Goal: Task Accomplishment & Management: Use online tool/utility

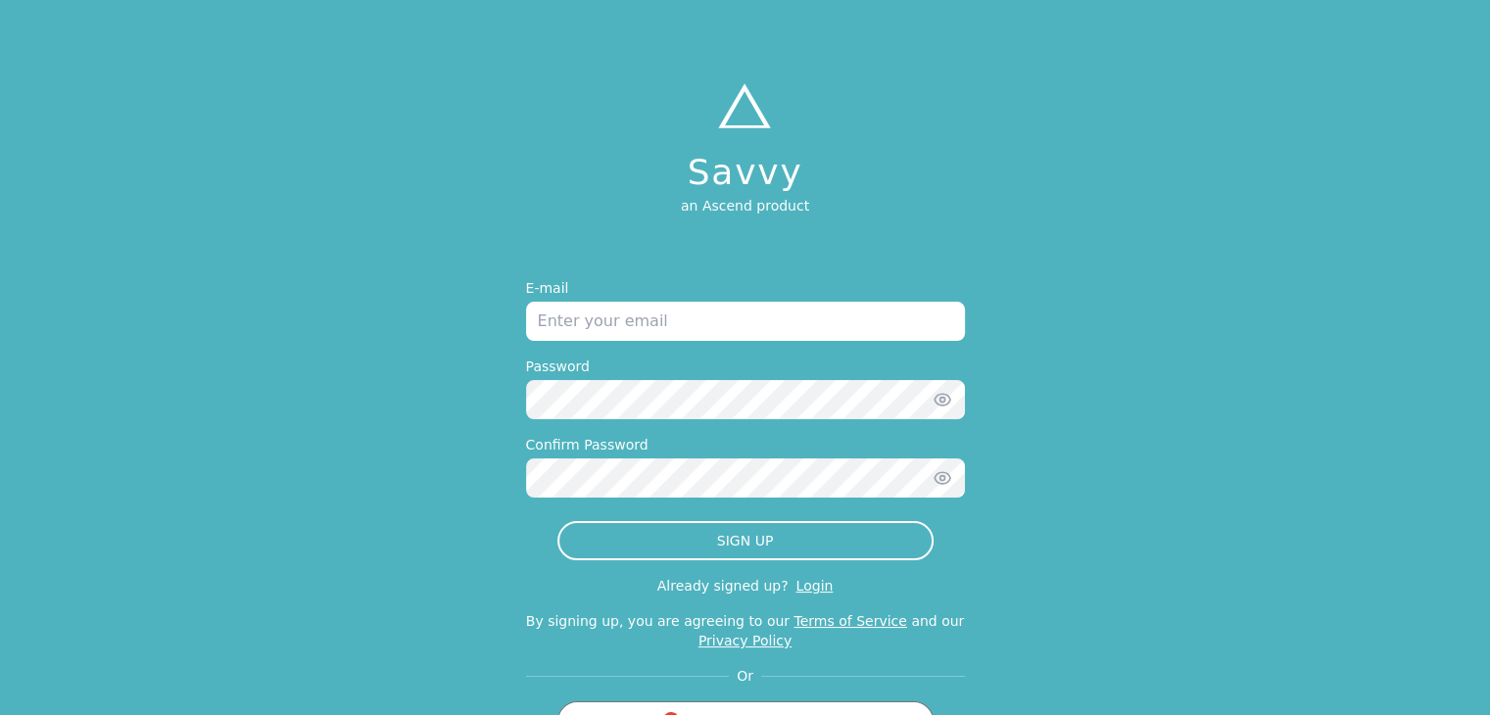
scroll to position [80, 0]
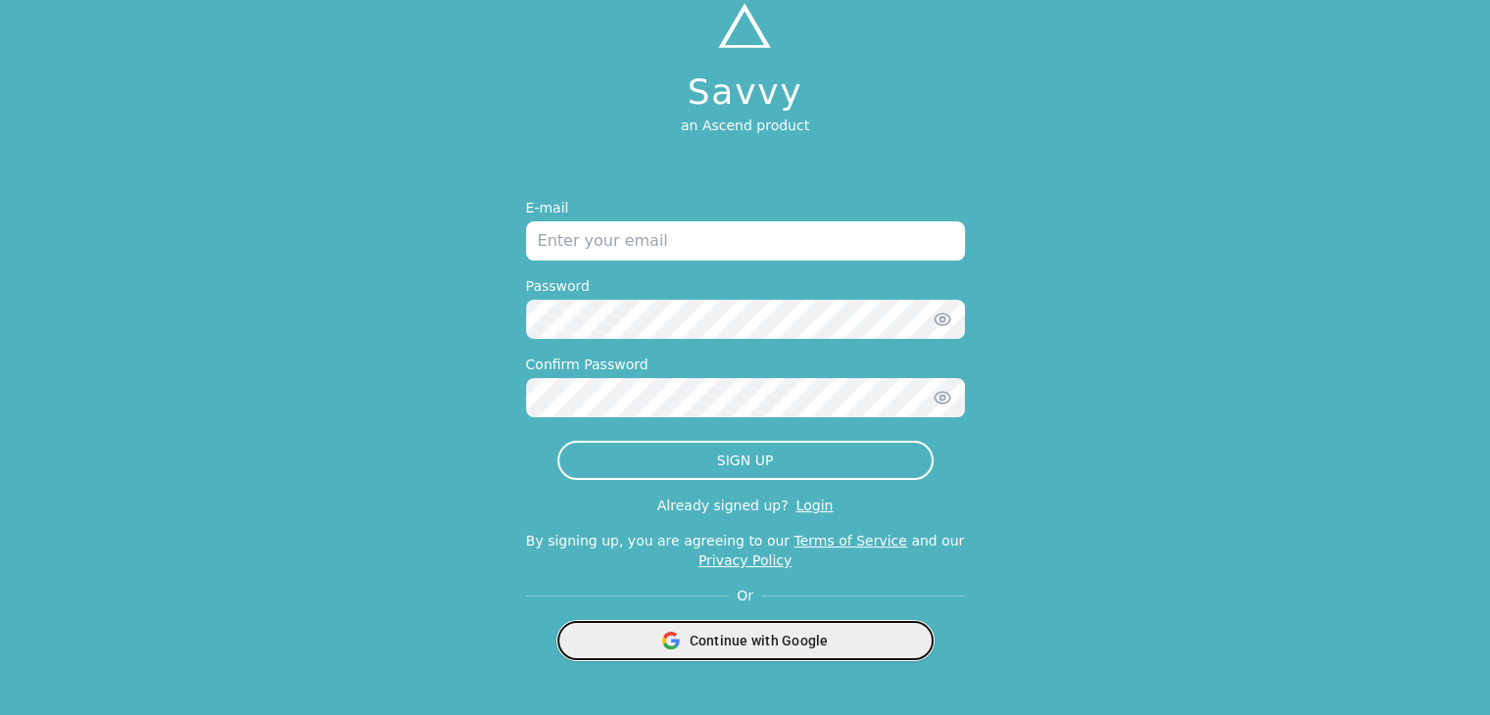
click at [778, 642] on span "Continue with Google" at bounding box center [758, 641] width 139 height 20
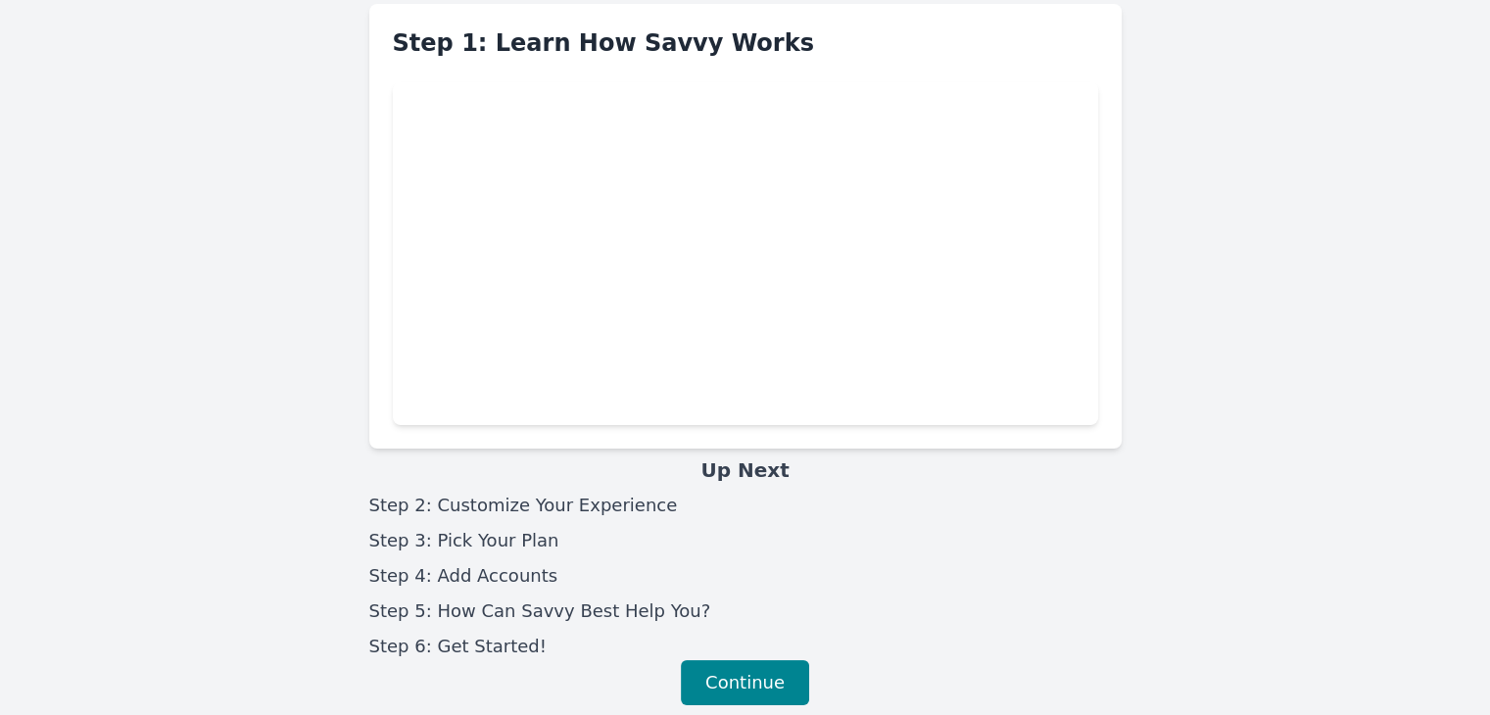
scroll to position [82, 0]
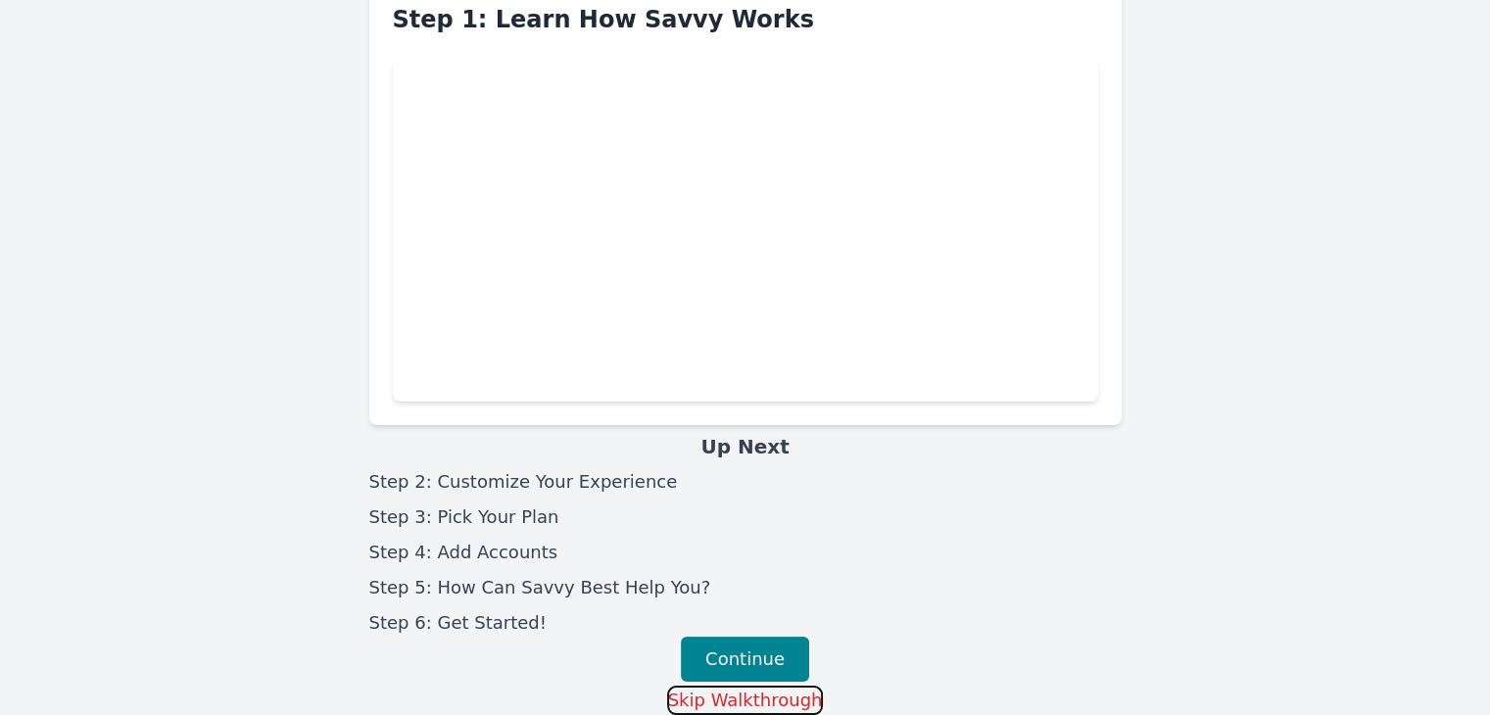
click at [780, 701] on button "Skip Walkthrough" at bounding box center [745, 700] width 157 height 29
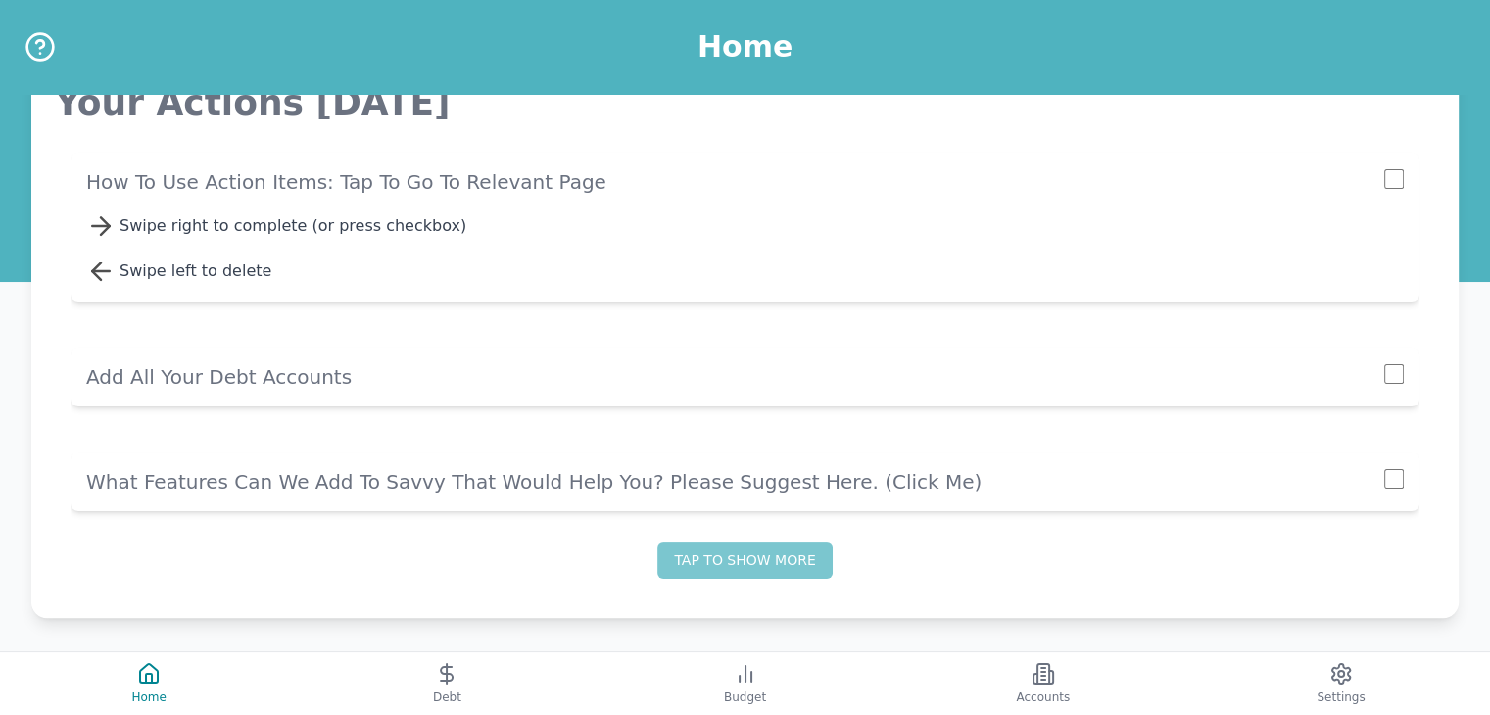
scroll to position [321, 0]
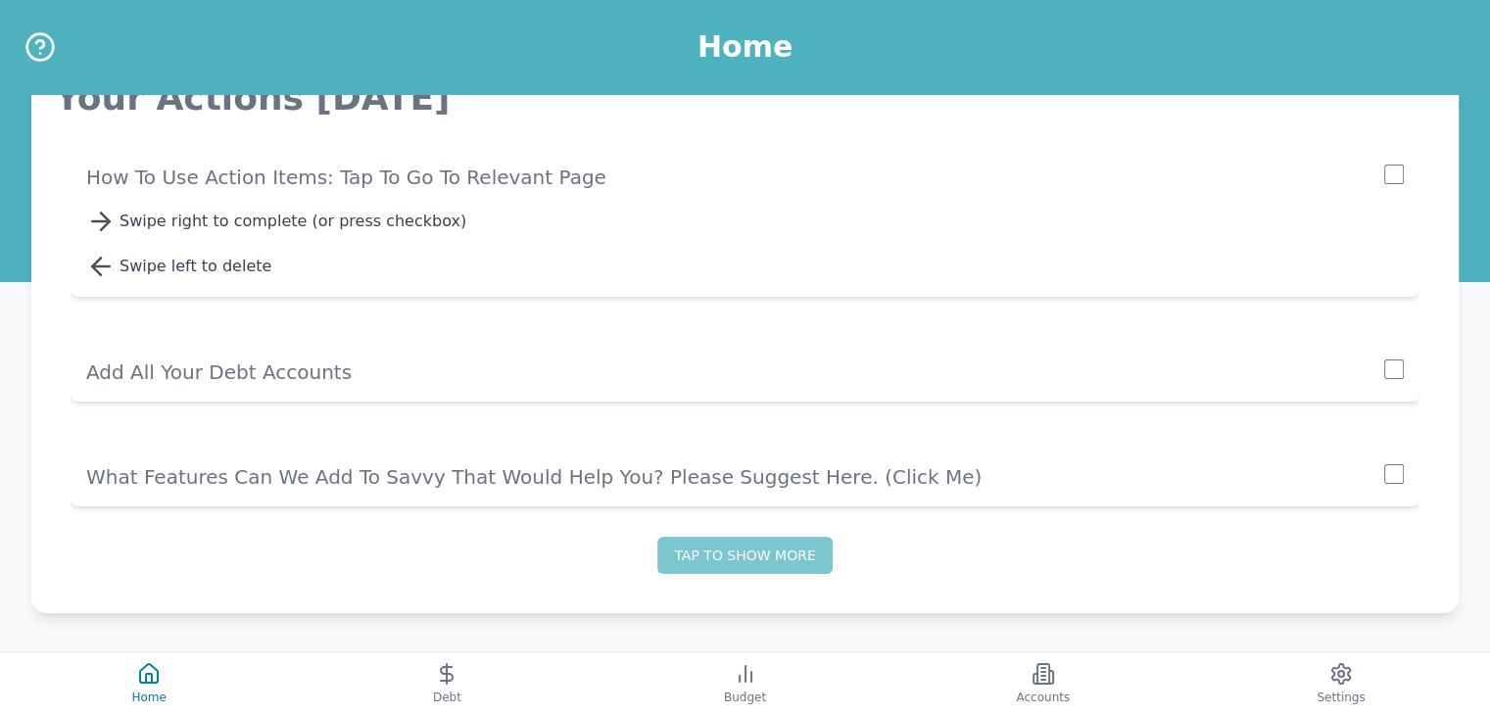
click at [742, 581] on div "Your Actions [DATE] How to use action items: Tap to go to relevant page Swipe r…" at bounding box center [745, 333] width 1380 height 511
click at [736, 561] on button "Tap to show more" at bounding box center [744, 555] width 174 height 37
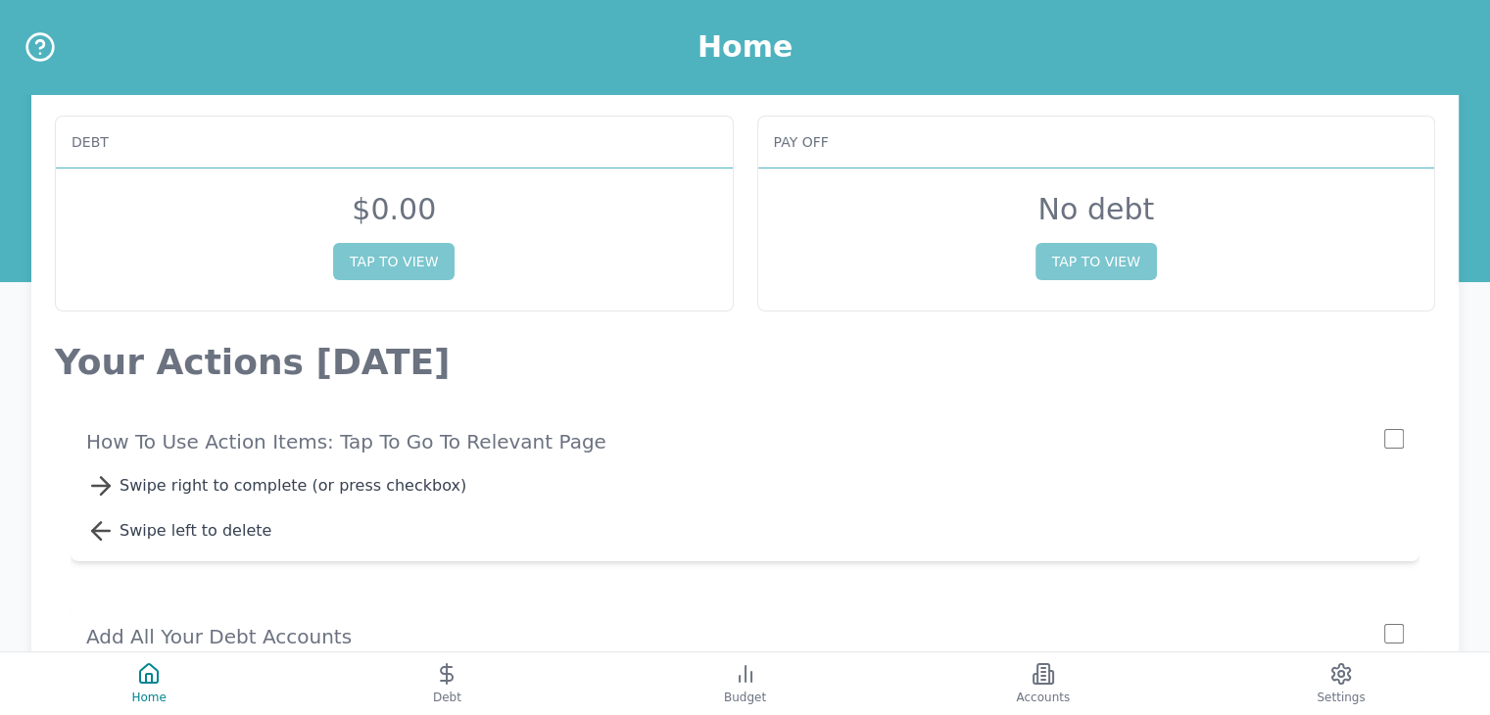
scroll to position [0, 0]
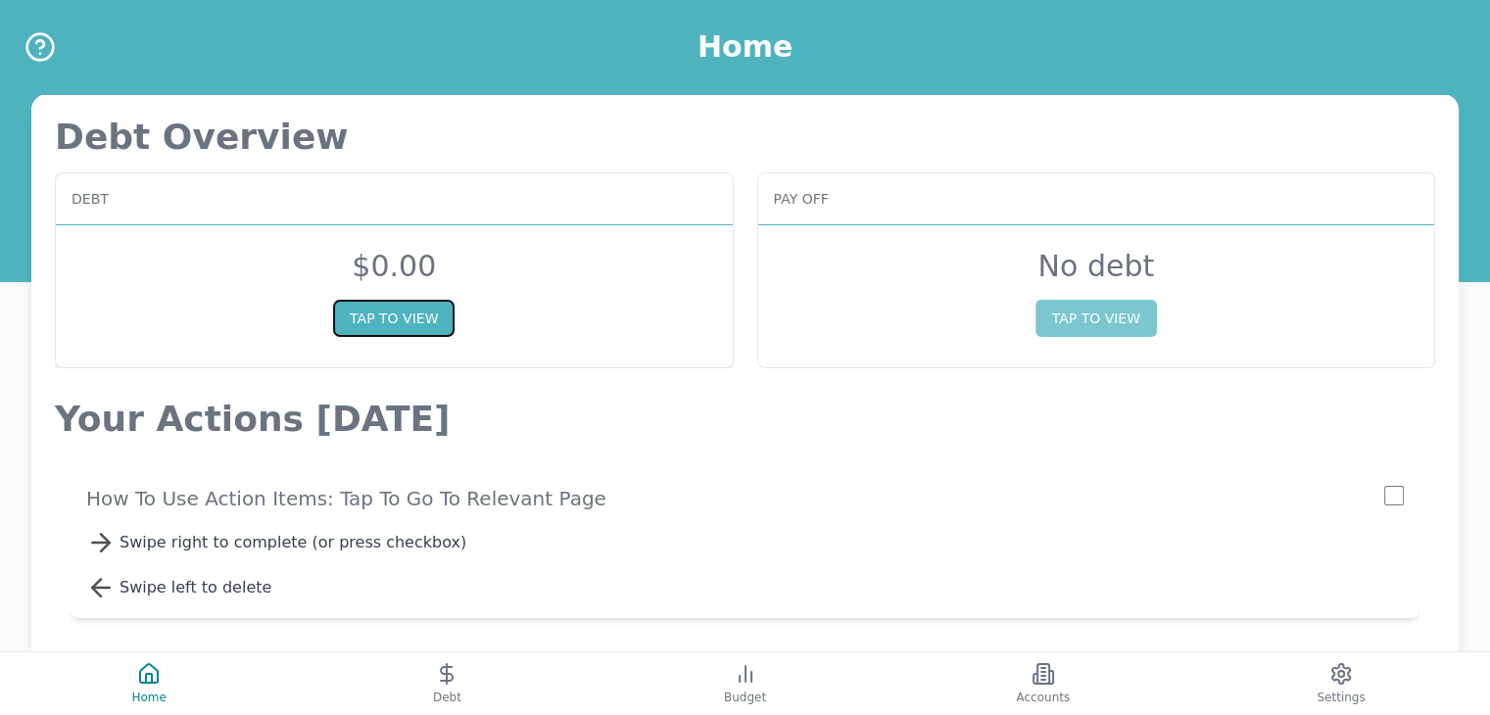
click at [387, 328] on button "TAP TO VIEW" at bounding box center [393, 318] width 121 height 37
